Goal: Task Accomplishment & Management: Manage account settings

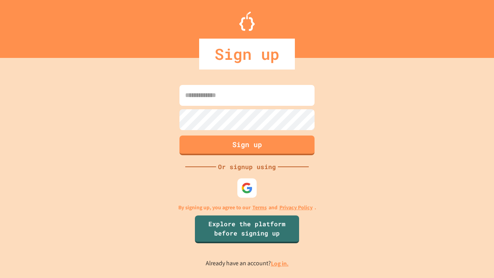
click at [280, 263] on link "Log in." at bounding box center [280, 263] width 18 height 8
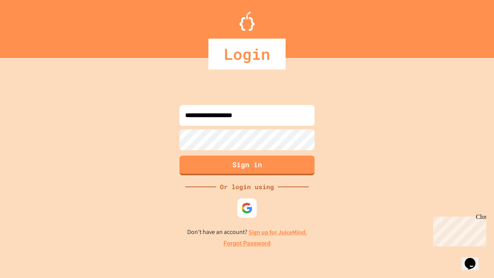
type input "**********"
